Goal: Entertainment & Leisure: Consume media (video, audio)

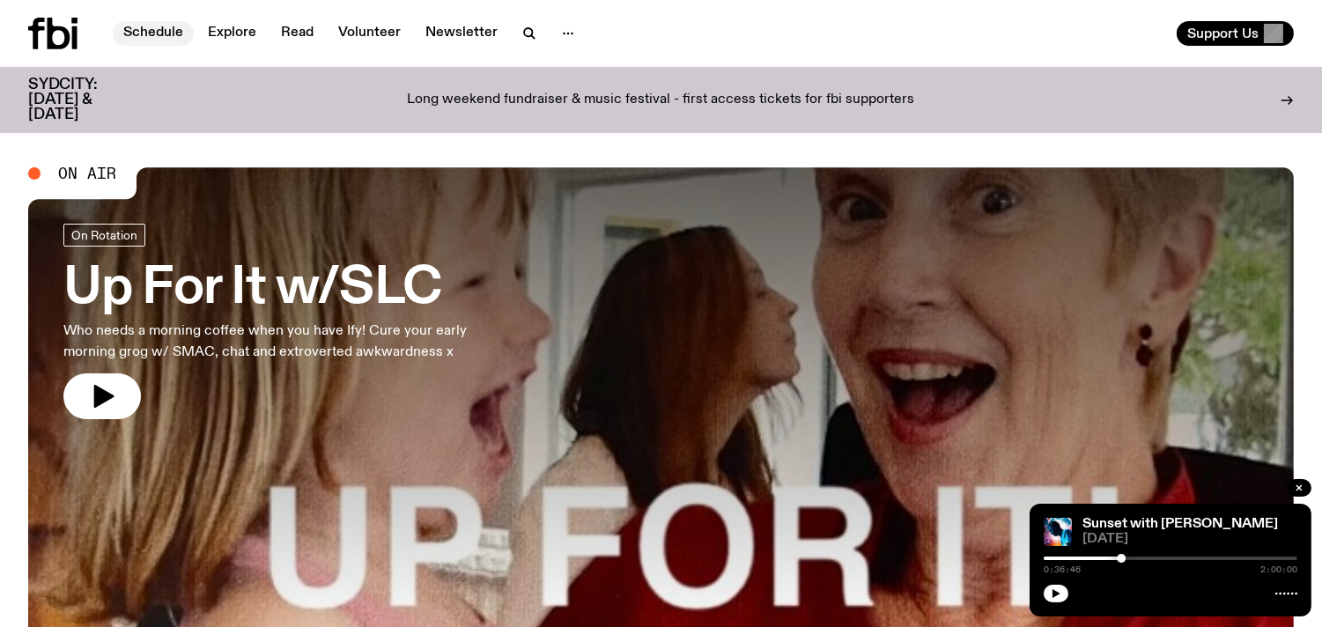
click at [163, 29] on link "Schedule" at bounding box center [153, 33] width 81 height 25
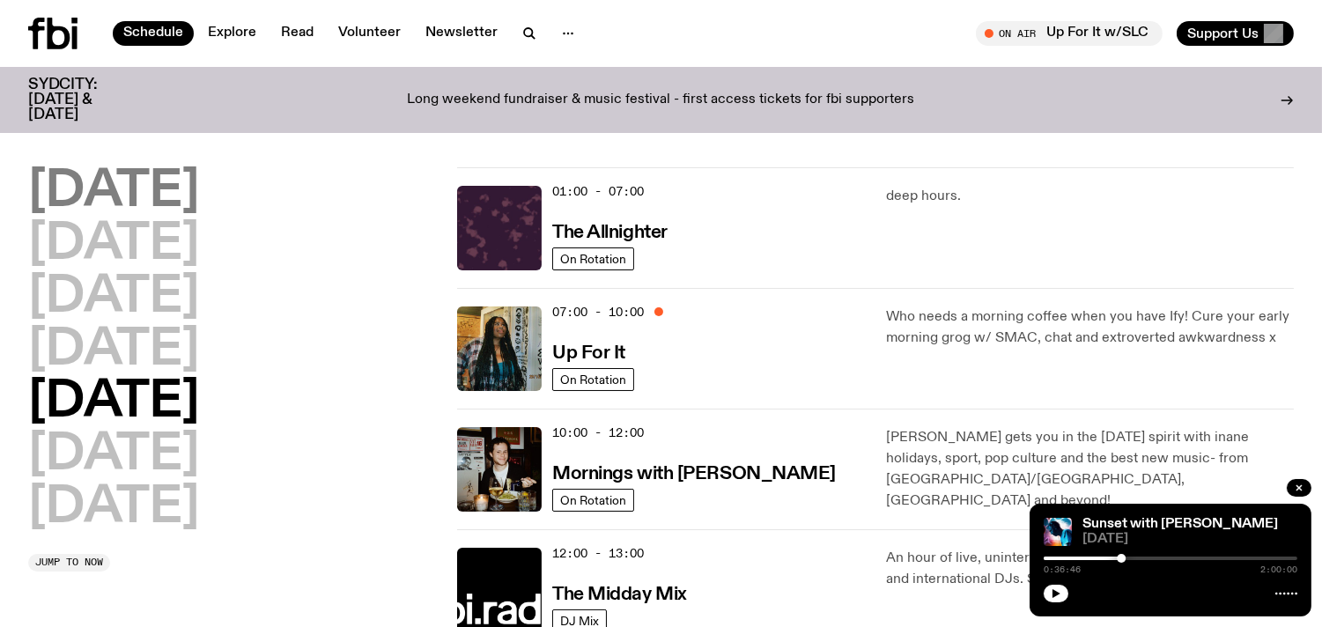
click at [155, 195] on h2 "[DATE]" at bounding box center [113, 191] width 171 height 49
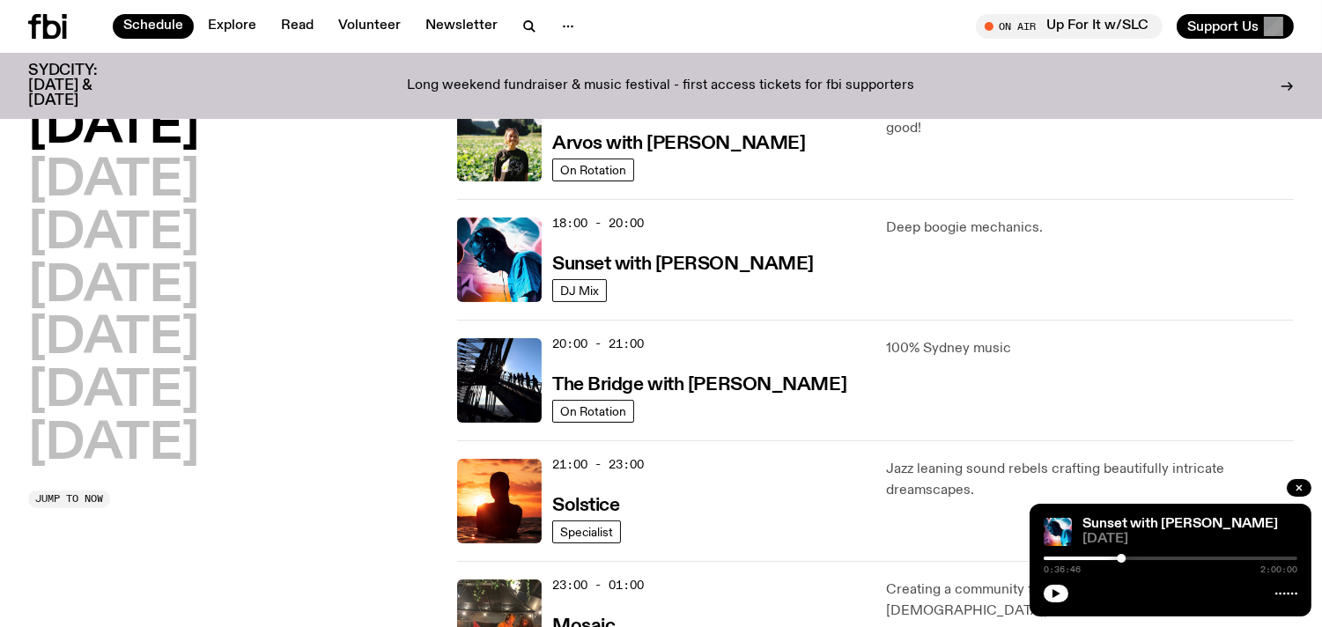
scroll to position [696, 0]
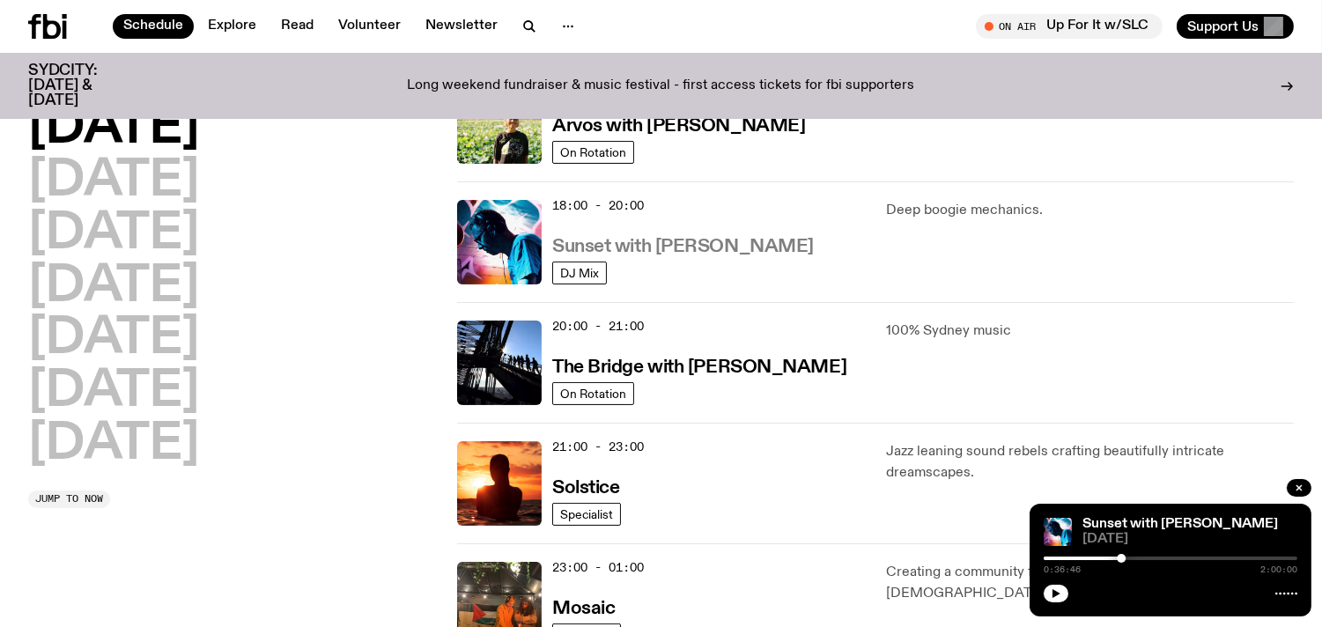
click at [609, 248] on h3 "Sunset with [PERSON_NAME]" at bounding box center [683, 247] width 262 height 18
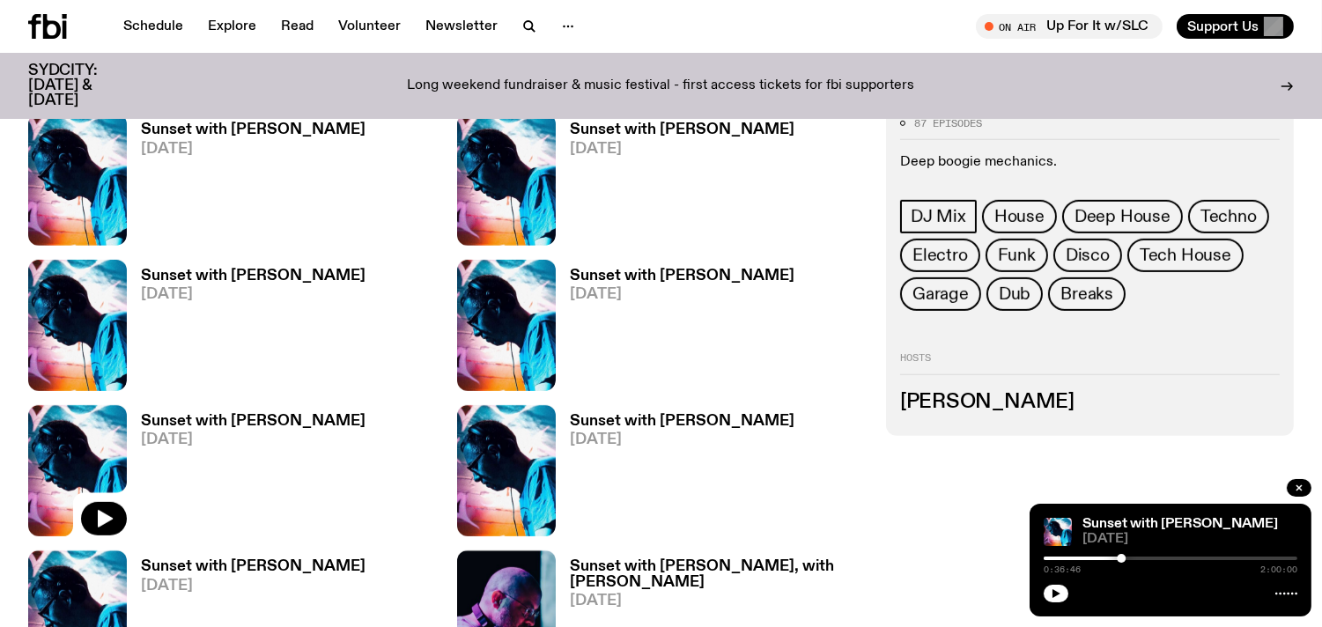
scroll to position [1383, 0]
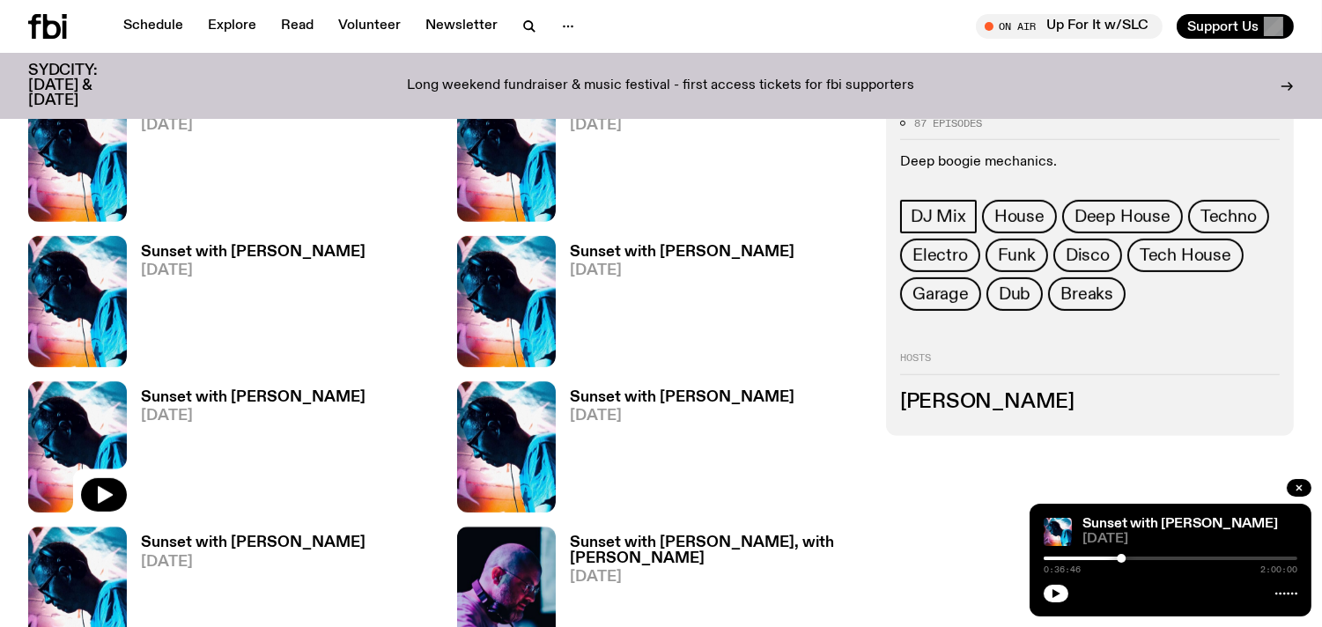
click at [196, 402] on h3 "Sunset with [PERSON_NAME]" at bounding box center [253, 397] width 225 height 15
